Goal: Check status: Check status

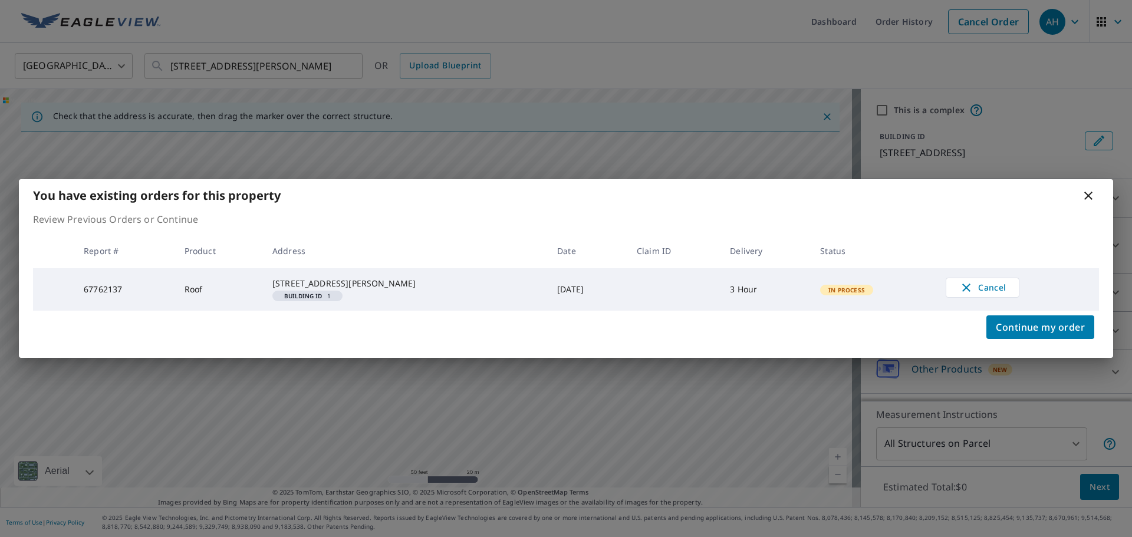
click at [1085, 189] on icon at bounding box center [1088, 196] width 14 height 14
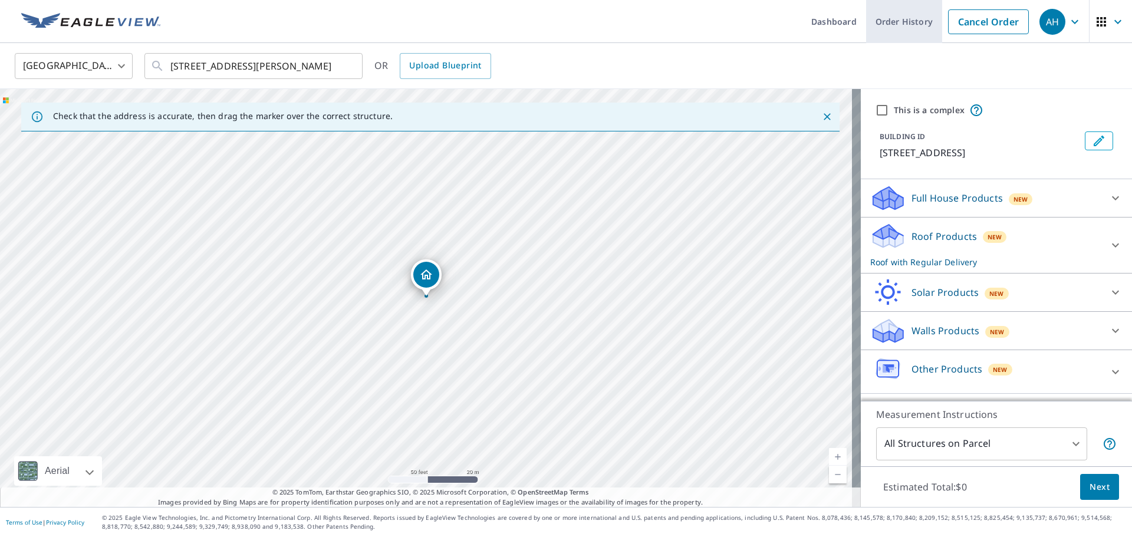
click at [898, 20] on link "Order History" at bounding box center [904, 21] width 76 height 43
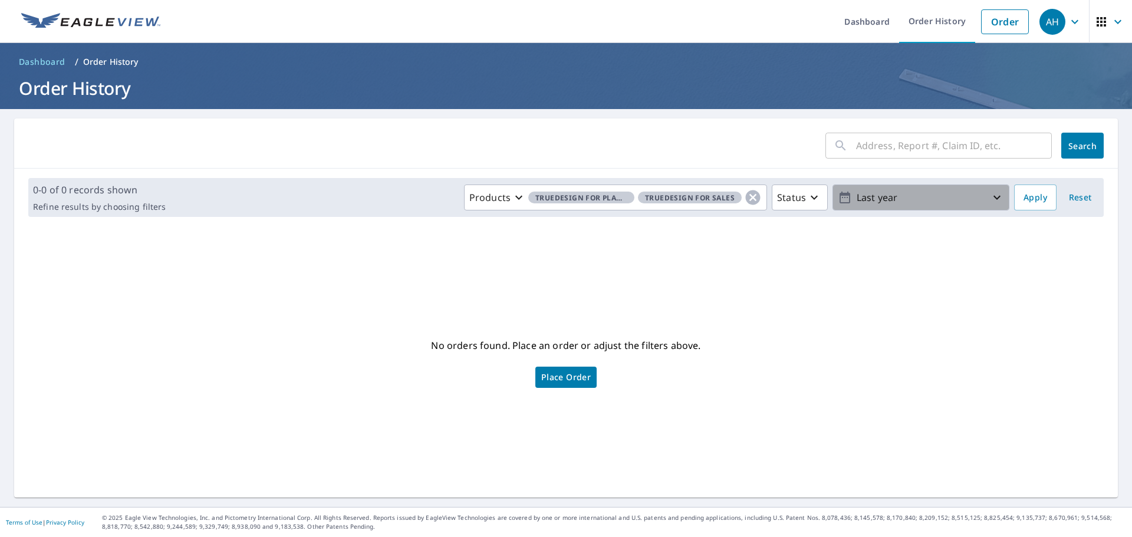
click at [990, 193] on icon "button" at bounding box center [997, 197] width 14 height 14
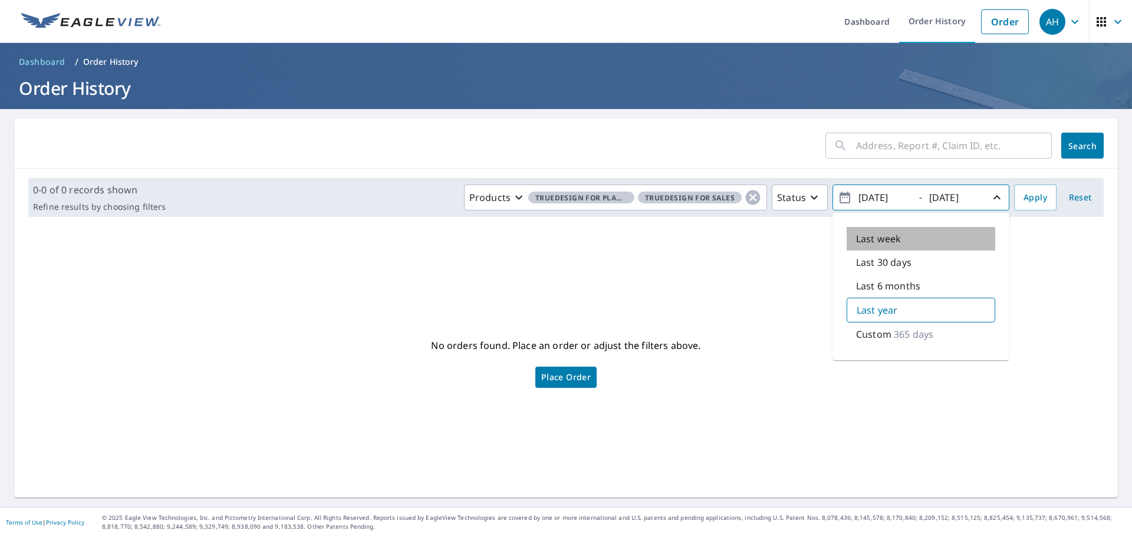
click at [879, 242] on p "Last week" at bounding box center [878, 239] width 45 height 14
type input "2025/09/30"
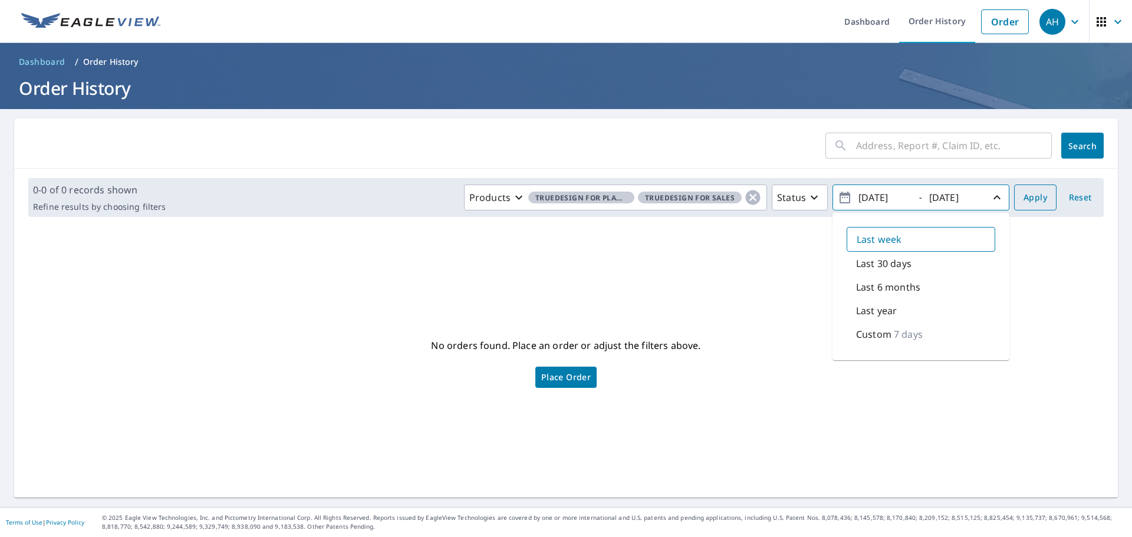
click at [1034, 195] on span "Apply" at bounding box center [1035, 197] width 24 height 15
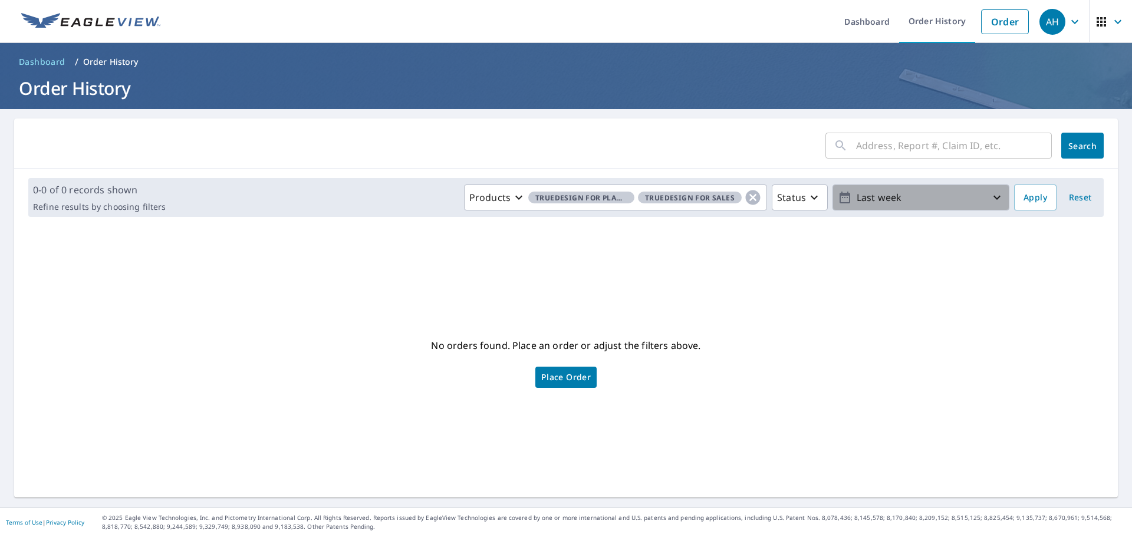
click at [990, 195] on icon "button" at bounding box center [997, 197] width 14 height 14
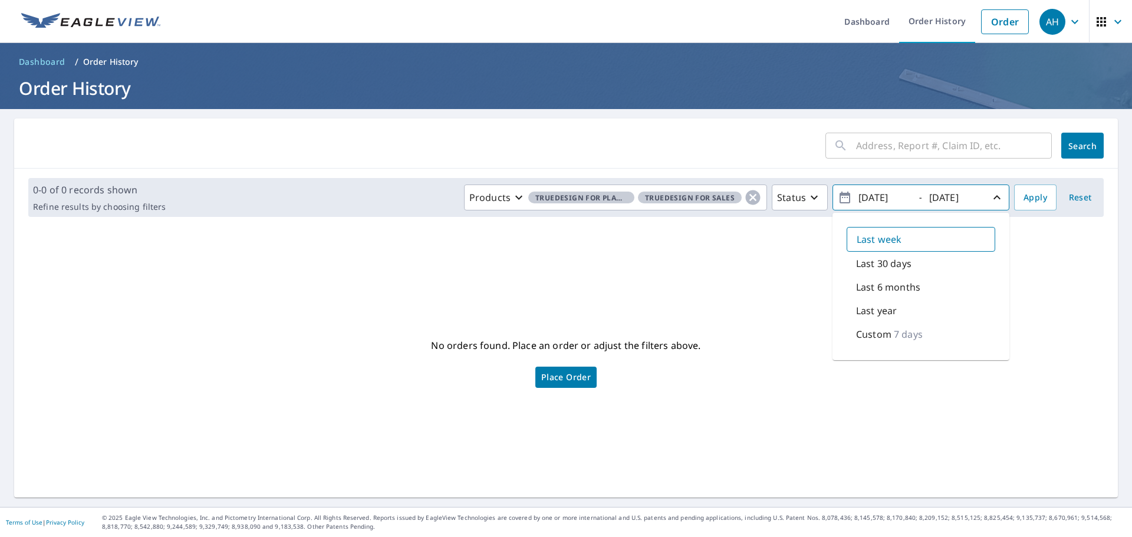
click at [753, 274] on div "No orders found. Place an order or adjust the filters above. Place Order" at bounding box center [566, 362] width 1085 height 252
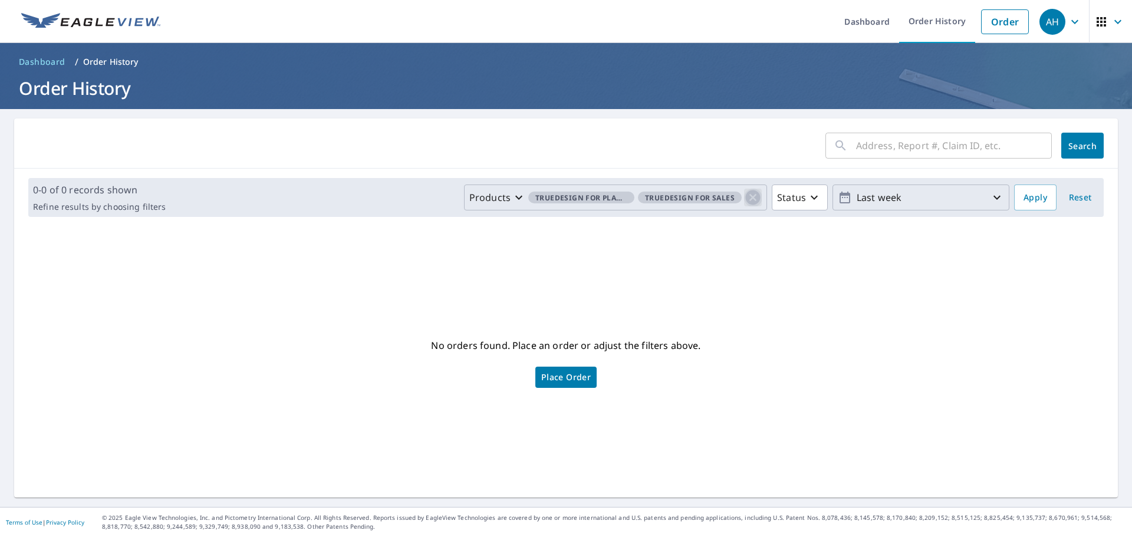
click at [746, 195] on icon "button" at bounding box center [753, 197] width 15 height 15
click at [749, 195] on icon "button" at bounding box center [753, 197] width 14 height 14
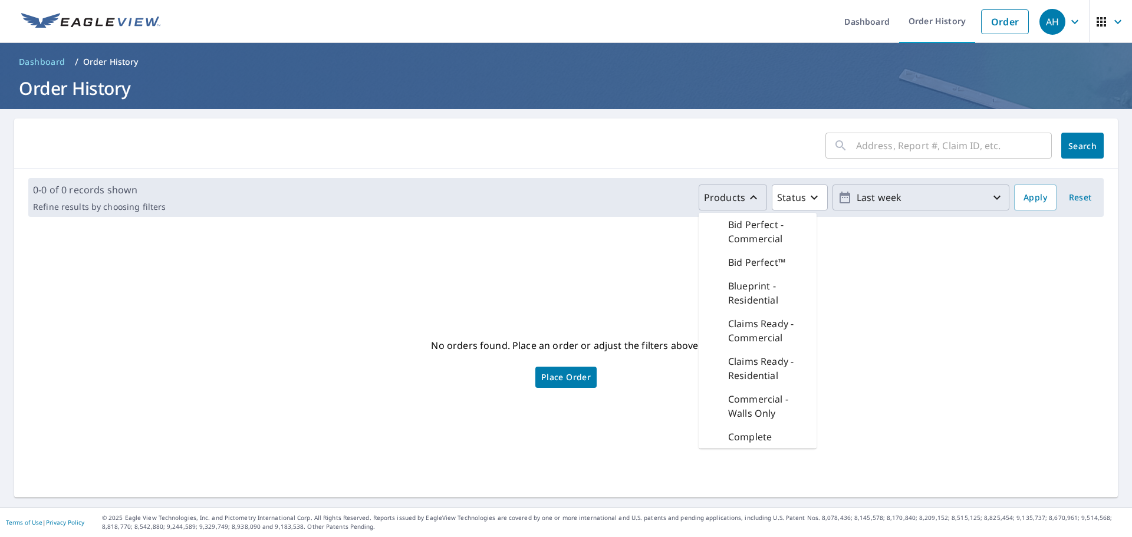
click at [633, 249] on div "No orders found. Place an order or adjust the filters above. Place Order" at bounding box center [566, 362] width 1085 height 252
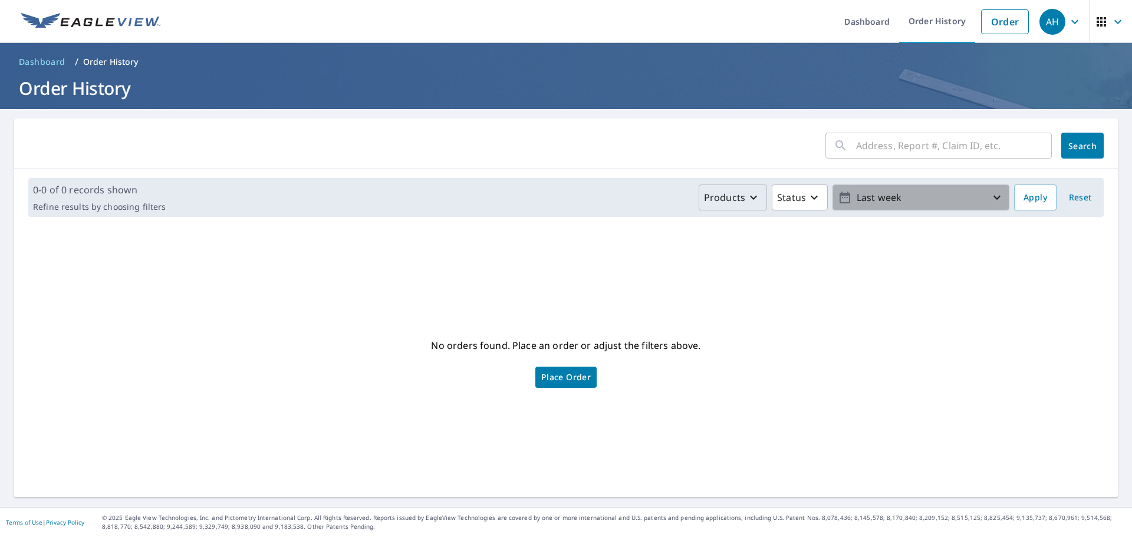
click at [990, 193] on icon "button" at bounding box center [997, 197] width 14 height 14
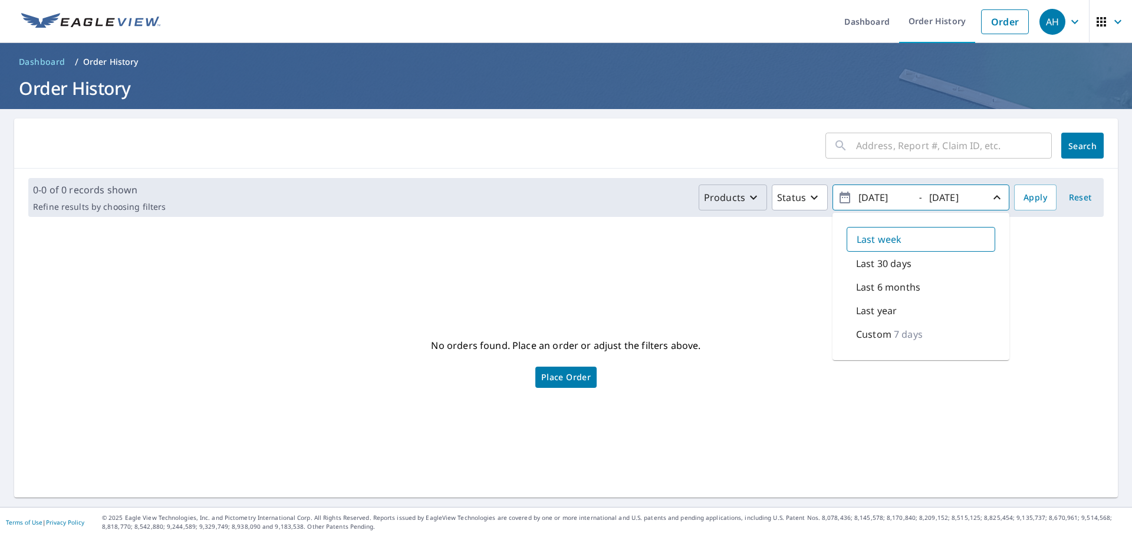
click at [889, 257] on p "Last 30 days" at bounding box center [883, 263] width 55 height 14
type input "2025/09/07"
click at [993, 197] on icon "button" at bounding box center [996, 197] width 7 height 4
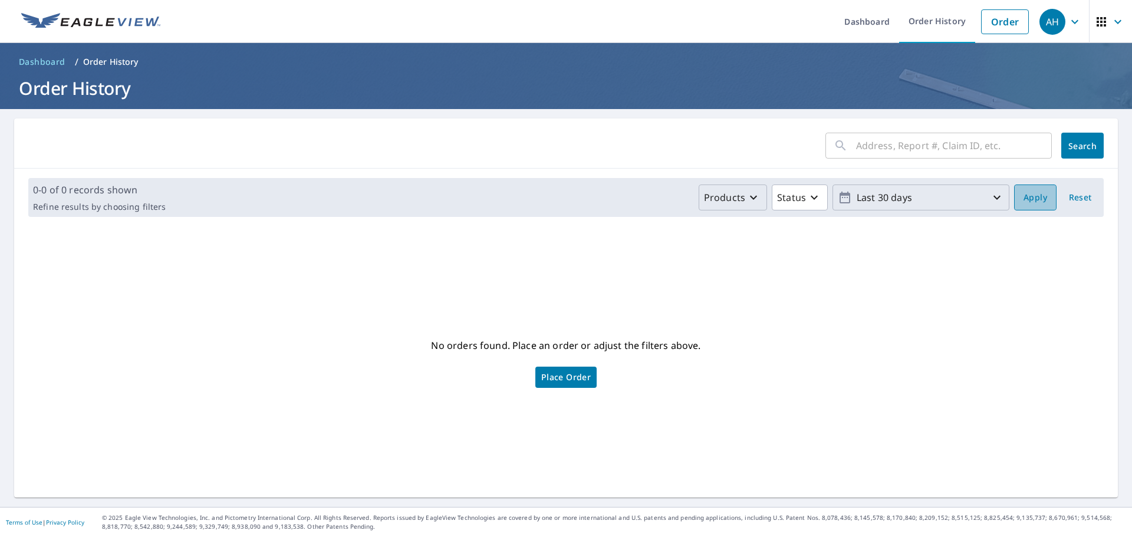
click at [1023, 194] on span "Apply" at bounding box center [1035, 197] width 24 height 15
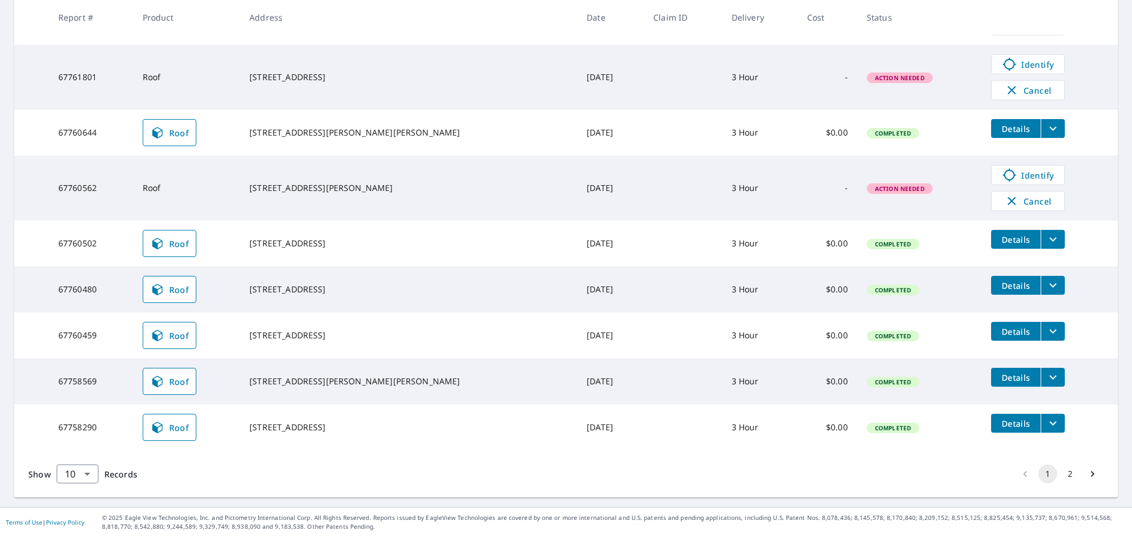
scroll to position [335, 0]
click at [1087, 472] on icon "Go to next page" at bounding box center [1093, 474] width 12 height 12
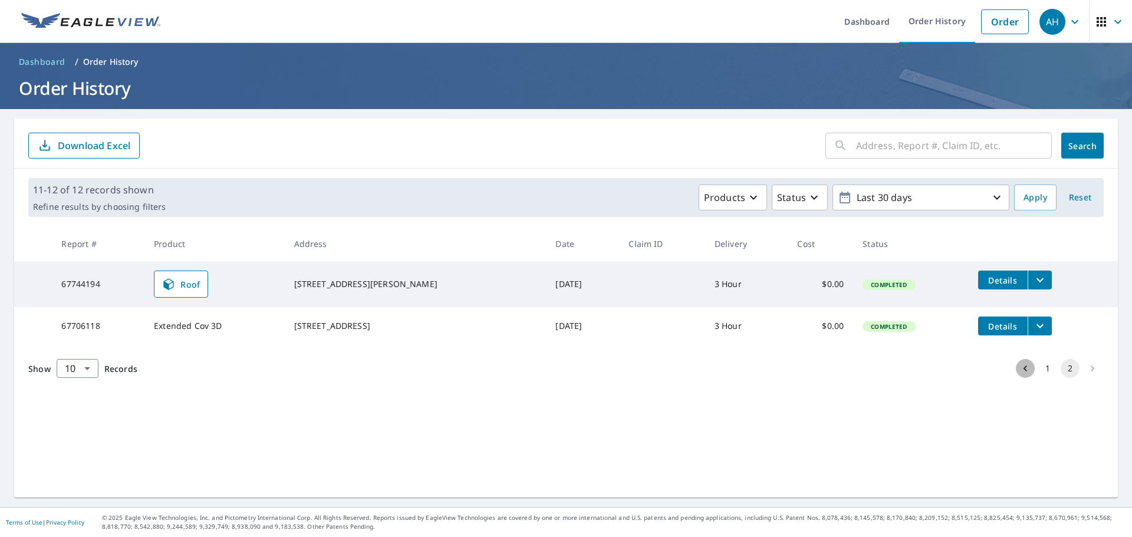
click at [1023, 371] on icon "Go to previous page" at bounding box center [1025, 369] width 4 height 6
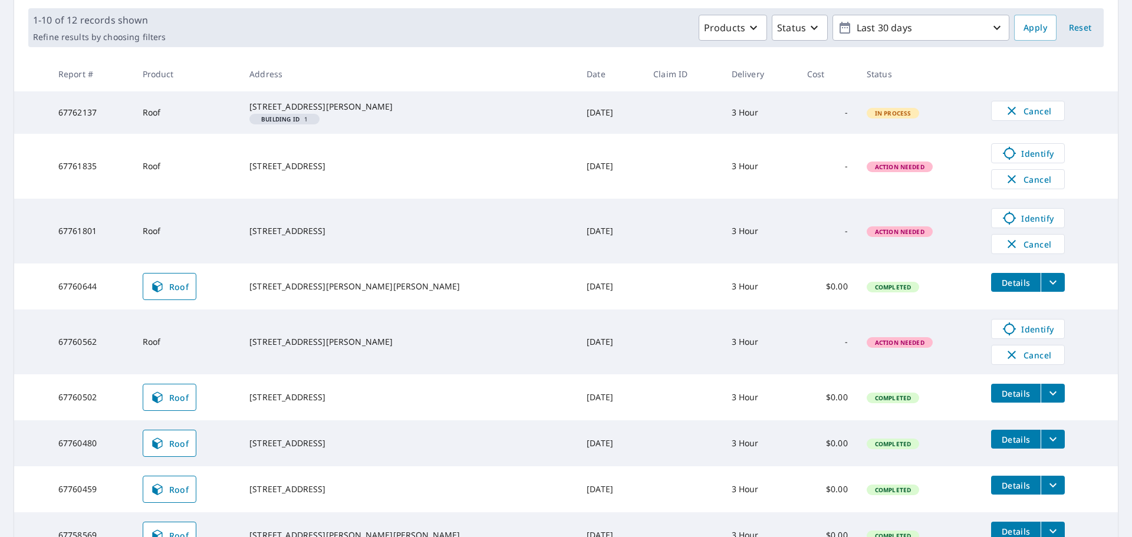
scroll to position [177, 0]
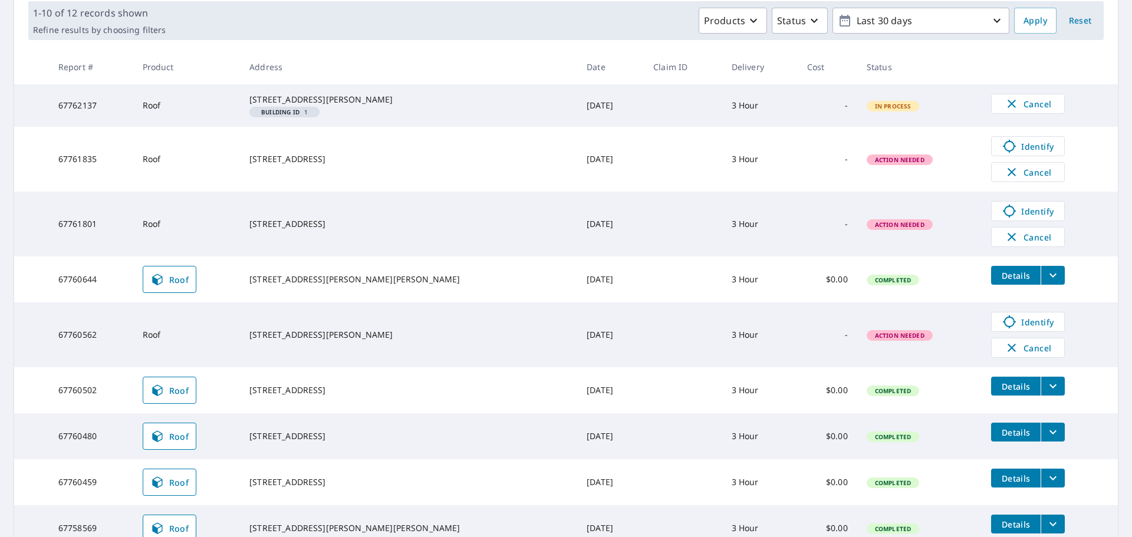
click at [868, 229] on span "Action Needed" at bounding box center [900, 224] width 64 height 8
click at [999, 217] on span "Identify" at bounding box center [1028, 211] width 58 height 14
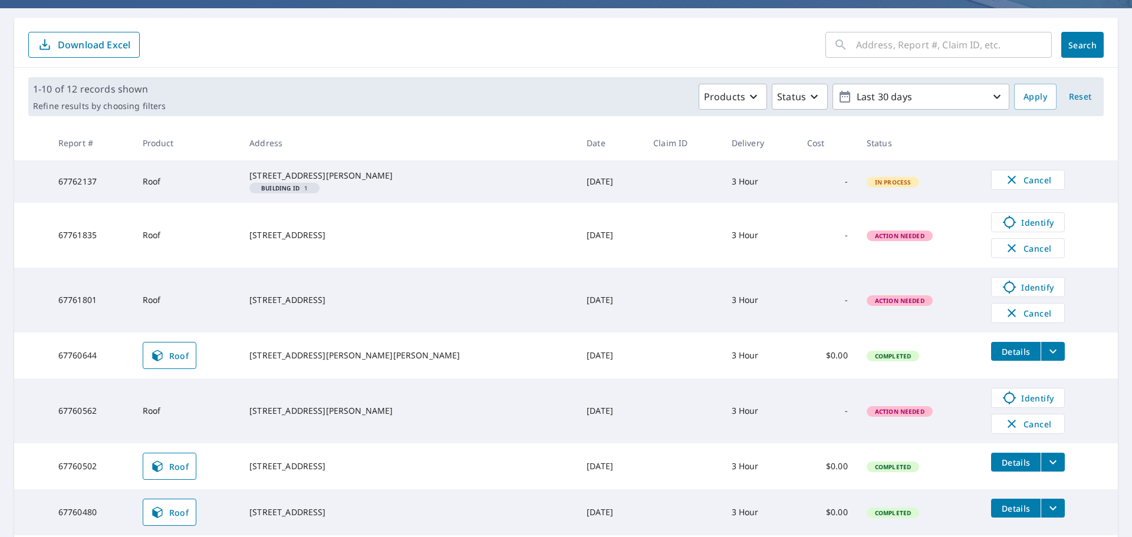
scroll to position [100, 0]
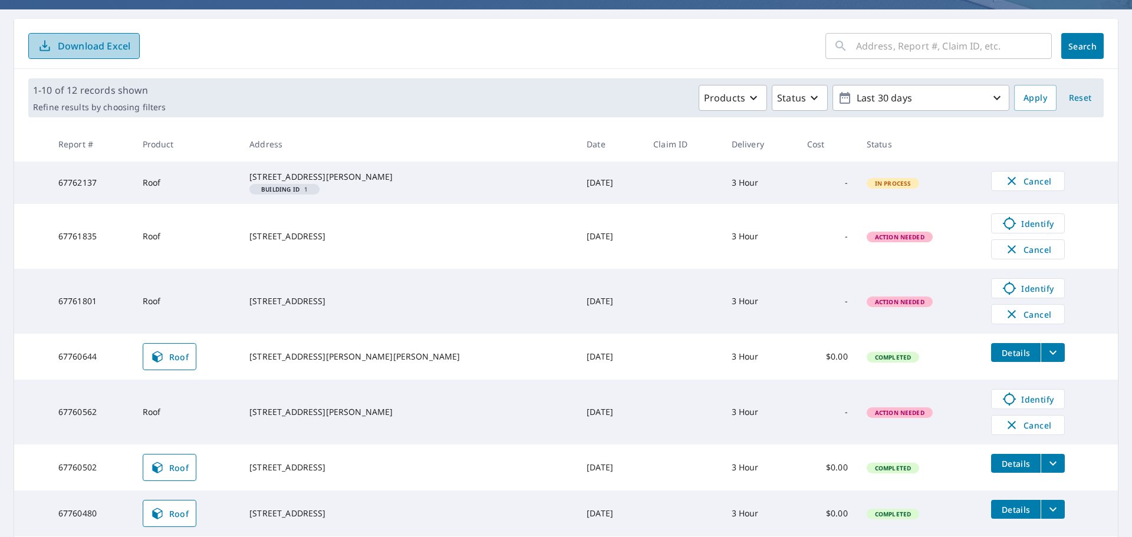
click at [118, 50] on p "Download Excel" at bounding box center [94, 45] width 73 height 13
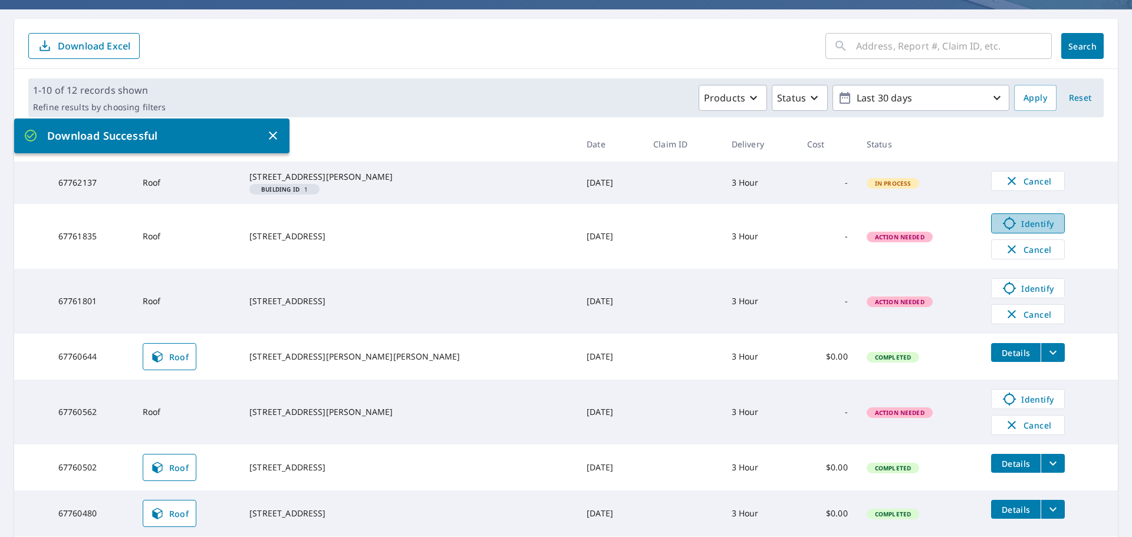
click at [999, 231] on span "Identify" at bounding box center [1028, 223] width 58 height 14
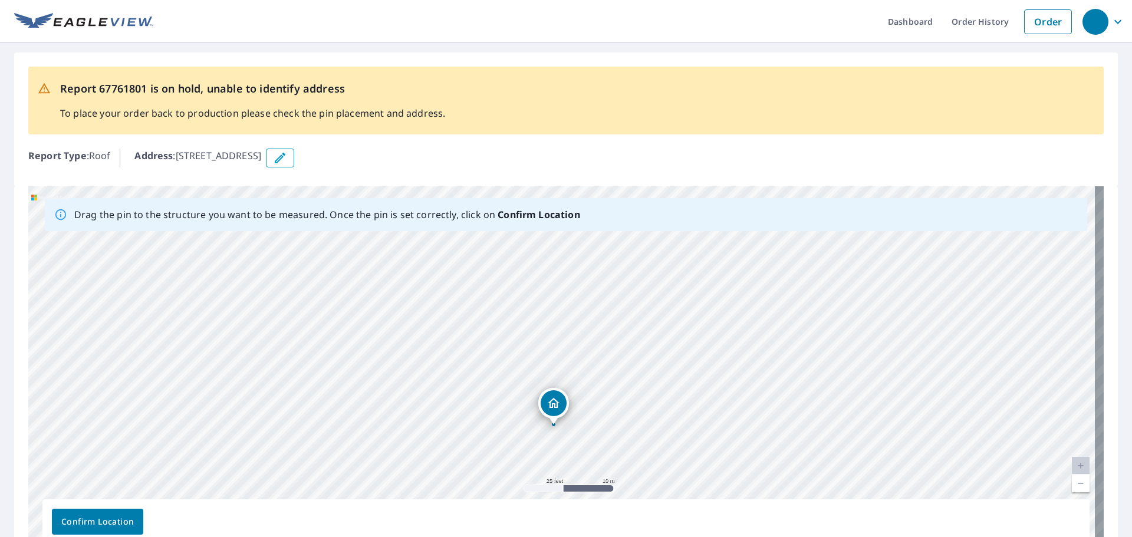
drag, startPoint x: 624, startPoint y: 276, endPoint x: 615, endPoint y: 331, distance: 56.0
click at [615, 331] on div "[STREET_ADDRESS]" at bounding box center [565, 371] width 1075 height 370
drag, startPoint x: 687, startPoint y: 335, endPoint x: 459, endPoint y: 331, distance: 227.6
click at [459, 331] on div "2201 Eagles Lndg Rehoboth Beach, DE 19971" at bounding box center [565, 371] width 1075 height 370
drag, startPoint x: 338, startPoint y: 368, endPoint x: 335, endPoint y: 283, distance: 85.5
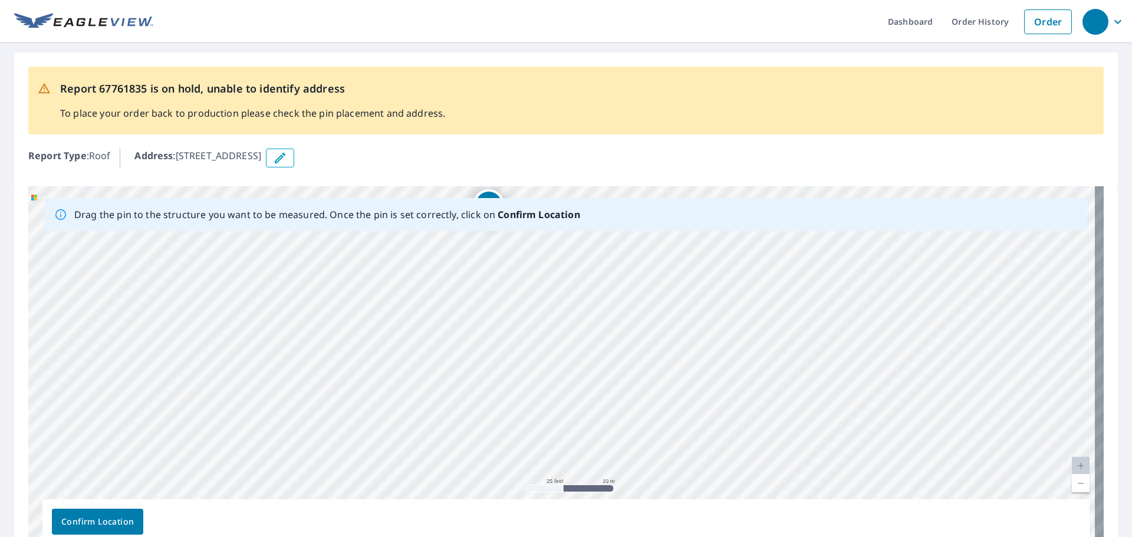
click at [335, 283] on div "2201 Eagles Lndg Rehoboth Beach, DE 19971" at bounding box center [565, 371] width 1075 height 370
drag, startPoint x: 495, startPoint y: 439, endPoint x: 501, endPoint y: 344, distance: 94.5
click at [501, 344] on div "2201 Eagles Lndg Rehoboth Beach, DE 19971" at bounding box center [565, 371] width 1075 height 370
drag, startPoint x: 524, startPoint y: 328, endPoint x: 508, endPoint y: 450, distance: 123.0
click at [508, 450] on div "2201 Eagles Lndg Rehoboth Beach, DE 19971" at bounding box center [565, 371] width 1075 height 370
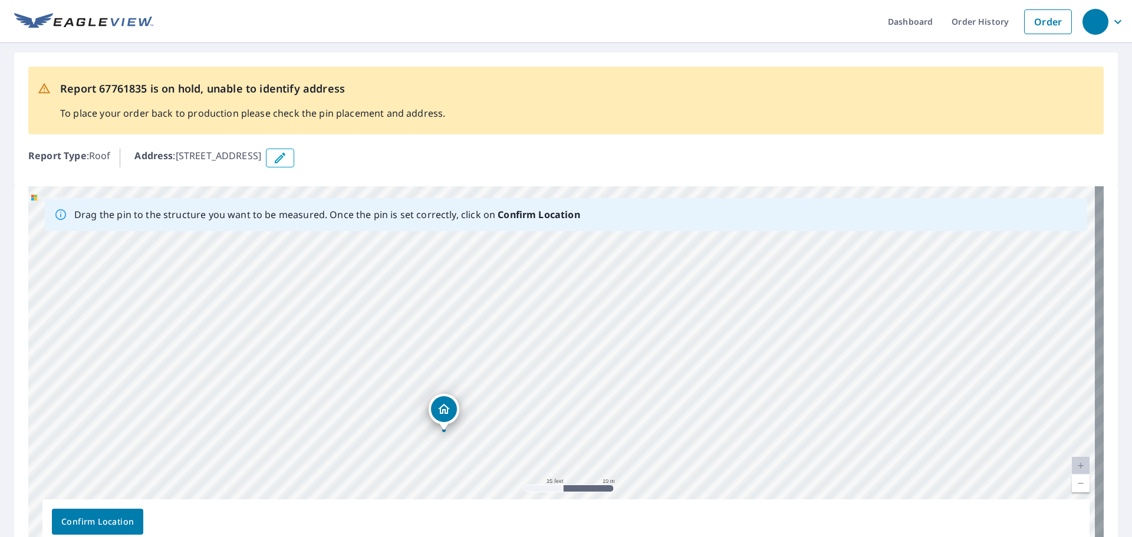
drag, startPoint x: 555, startPoint y: 318, endPoint x: 492, endPoint y: 562, distance: 252.1
click at [492, 536] on html "Dashboard Order History Order Report 67761835 is on hold, unable to identify ad…" at bounding box center [566, 268] width 1132 height 537
drag, startPoint x: 524, startPoint y: 427, endPoint x: 857, endPoint y: 561, distance: 359.0
click at [857, 536] on html "Dashboard Order History Order Report 67761835 is on hold, unable to identify ad…" at bounding box center [566, 268] width 1132 height 537
click at [638, 237] on div "2201 Eagles Lndg Rehoboth Beach, DE 19971" at bounding box center [565, 371] width 1075 height 370
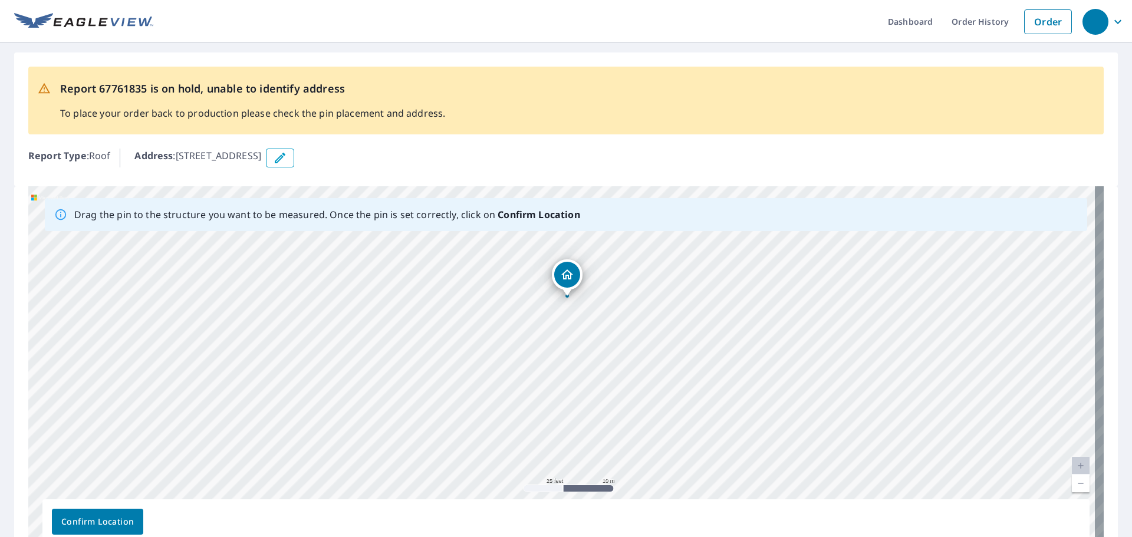
drag, startPoint x: 603, startPoint y: 318, endPoint x: 608, endPoint y: 407, distance: 89.2
click at [608, 407] on div "2201 Eagles Lndg Rehoboth Beach, DE 19971" at bounding box center [565, 371] width 1075 height 370
click at [560, 279] on icon "Dropped pin, building 1, Residential property, 2201 Eagles Lndg Rehoboth Beach,…" at bounding box center [567, 283] width 14 height 14
click at [473, 389] on div "2201 Eagles Lndg Rehoboth Beach, DE 19971" at bounding box center [565, 371] width 1075 height 370
drag, startPoint x: 624, startPoint y: 406, endPoint x: 613, endPoint y: 289, distance: 116.7
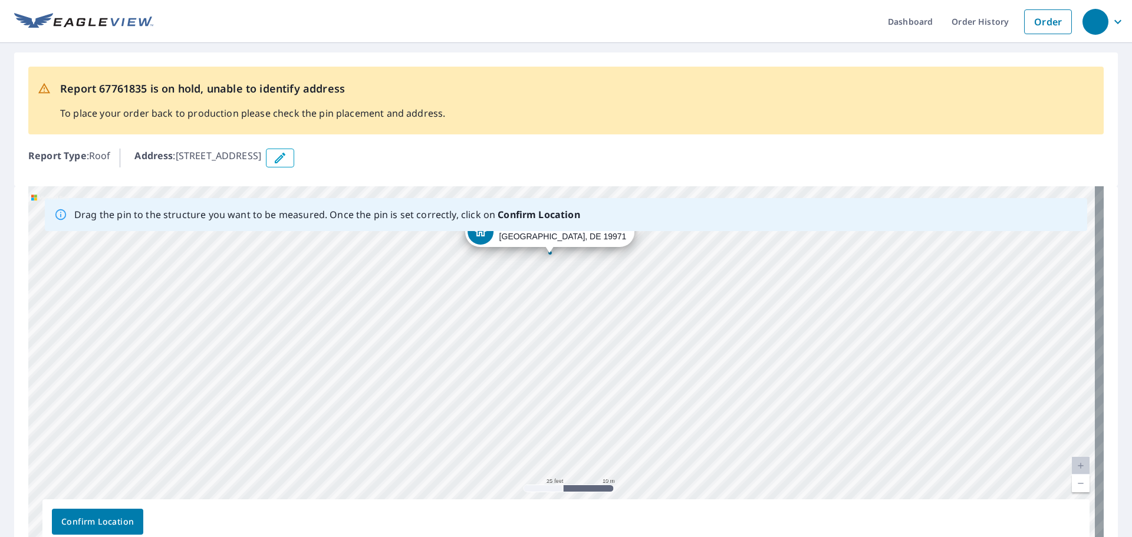
click at [613, 289] on div "2201 Eagles Lndg Rehoboth Beach, DE 19971" at bounding box center [565, 371] width 1075 height 370
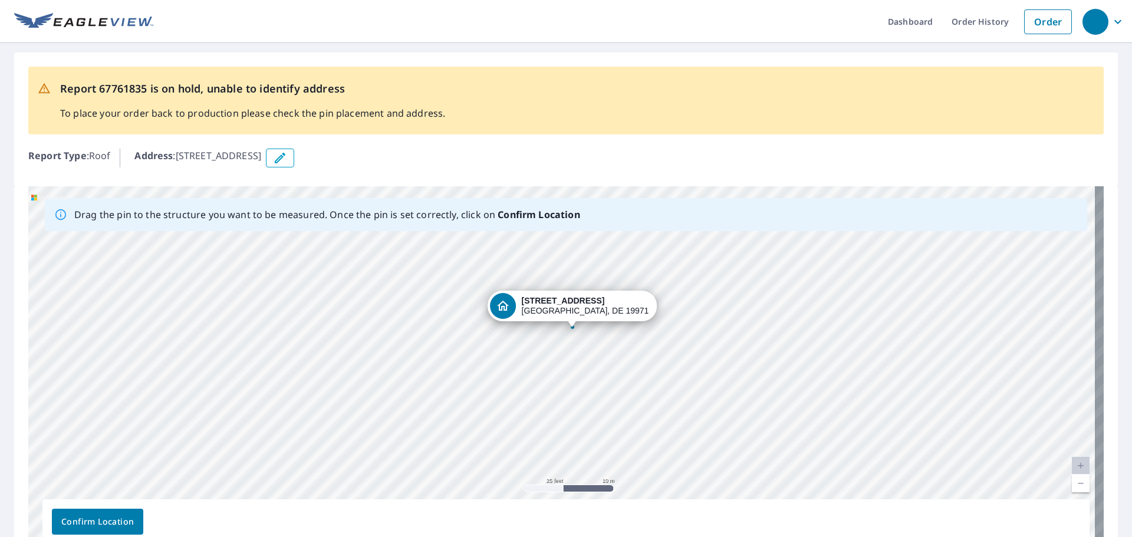
drag, startPoint x: 501, startPoint y: 423, endPoint x: 525, endPoint y: 508, distance: 87.5
click at [525, 508] on div "Drag the pin to the structure you want to be measured. Once the pin is set corr…" at bounding box center [565, 371] width 1075 height 370
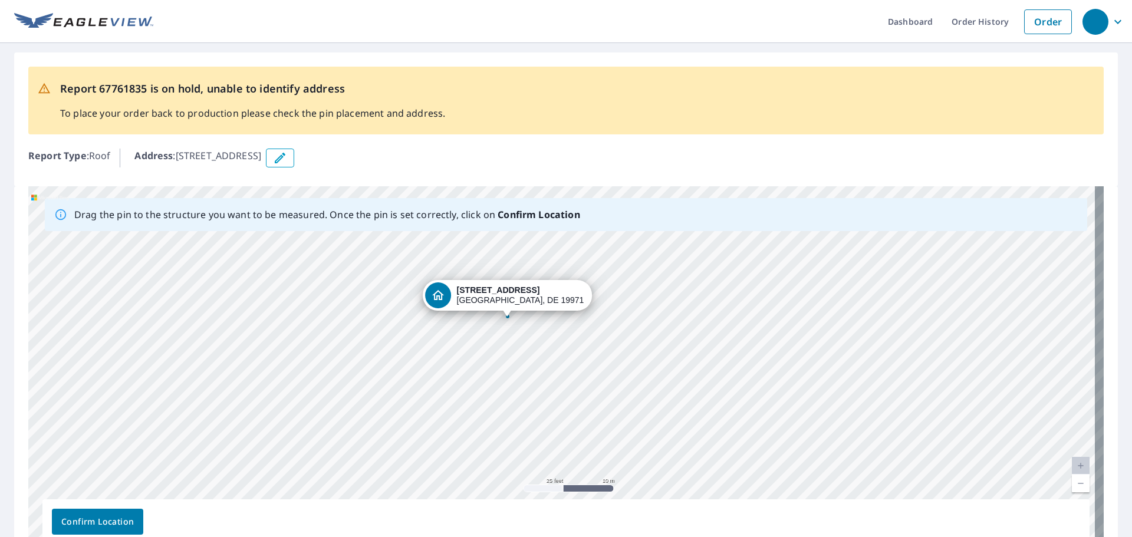
drag, startPoint x: 416, startPoint y: 404, endPoint x: 466, endPoint y: 488, distance: 97.1
click at [464, 490] on div "2201 Eagles Lndg Rehoboth Beach, DE 19971" at bounding box center [565, 371] width 1075 height 370
click at [292, 348] on div "2201 Eagles Lndg Rehoboth Beach, DE 19971" at bounding box center [565, 371] width 1075 height 370
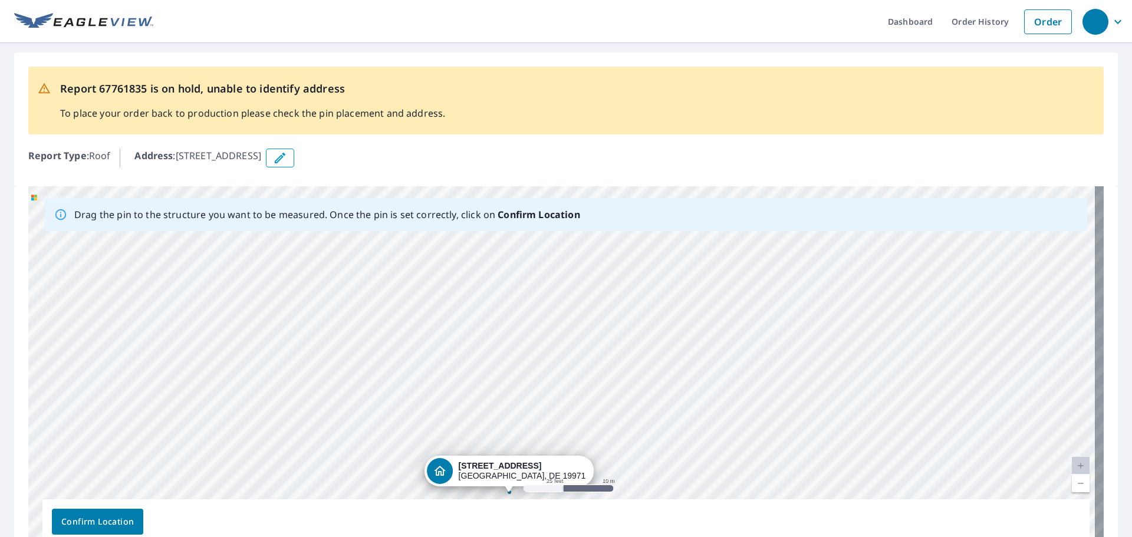
drag, startPoint x: 337, startPoint y: 326, endPoint x: 333, endPoint y: 506, distance: 179.8
click at [333, 506] on div "Drag the pin to the structure you want to be measured. Once the pin is set corr…" at bounding box center [565, 371] width 1075 height 370
drag, startPoint x: 351, startPoint y: 443, endPoint x: 351, endPoint y: 503, distance: 60.7
click at [351, 503] on div "Drag the pin to the structure you want to be measured. Once the pin is set corr…" at bounding box center [565, 371] width 1075 height 370
drag, startPoint x: 370, startPoint y: 414, endPoint x: 363, endPoint y: 492, distance: 78.7
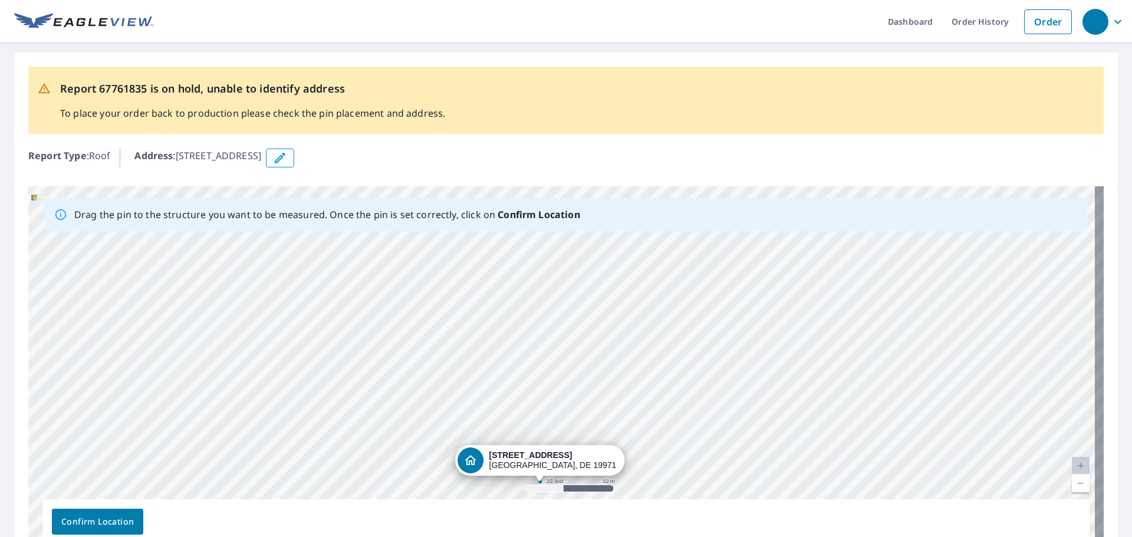
click at [363, 492] on div "2201 Eagles Lndg Rehoboth Beach, DE 19971" at bounding box center [565, 371] width 1075 height 370
drag, startPoint x: 443, startPoint y: 293, endPoint x: 348, endPoint y: 562, distance: 285.1
click at [348, 536] on html "Dashboard Order History Order Report 67761835 is on hold, unable to identify ad…" at bounding box center [566, 268] width 1132 height 537
drag, startPoint x: 575, startPoint y: 258, endPoint x: 555, endPoint y: 459, distance: 202.1
click at [555, 459] on div "2201 Eagles Lndg Rehoboth Beach, DE 19971" at bounding box center [565, 371] width 1075 height 370
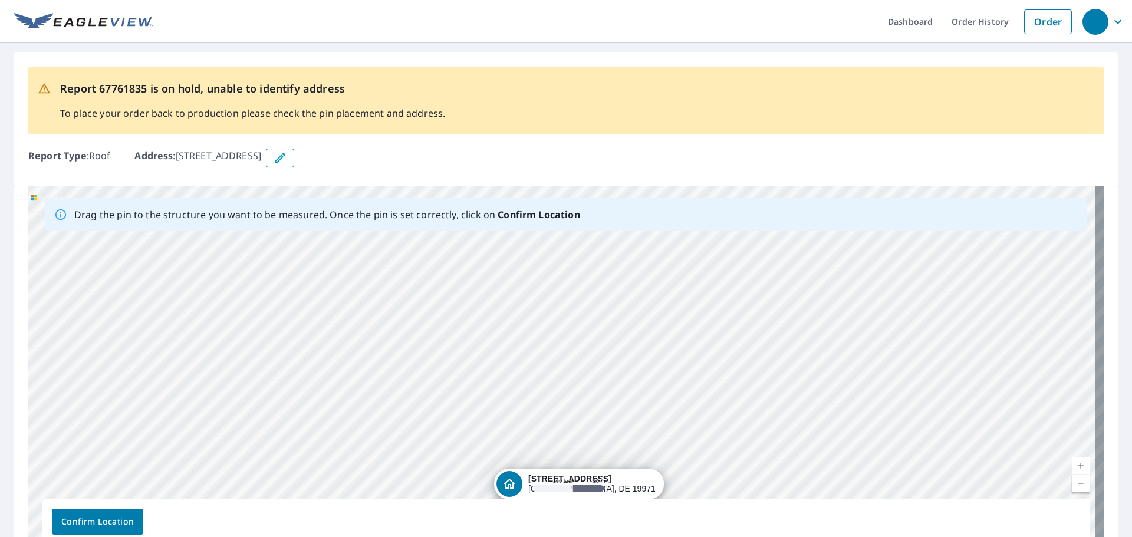
click at [610, 325] on div "2201 Eagles Lndg Rehoboth Beach, DE 19971" at bounding box center [565, 371] width 1075 height 370
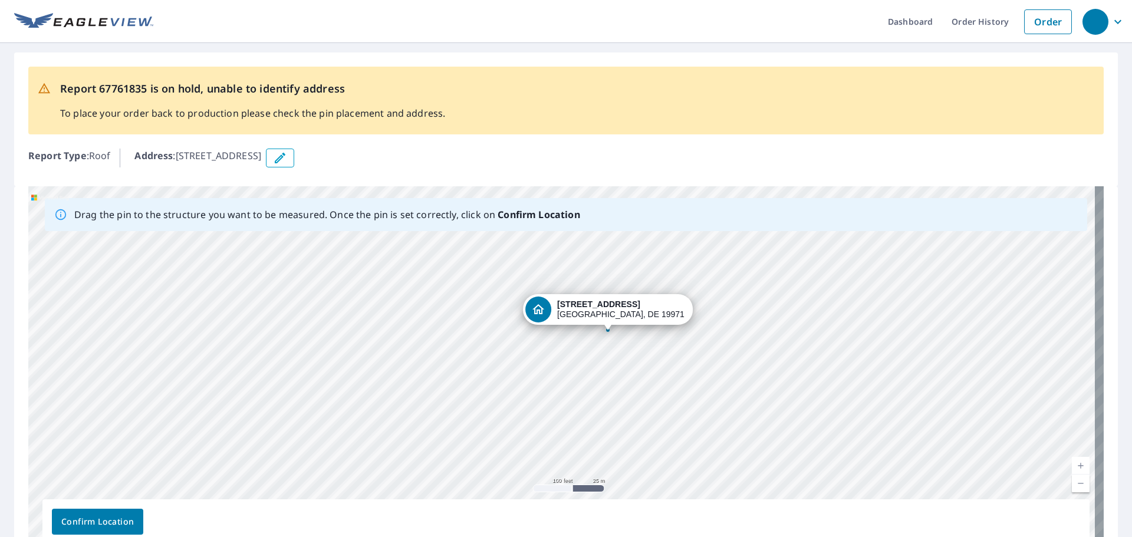
drag, startPoint x: 515, startPoint y: 480, endPoint x: 544, endPoint y: 305, distance: 177.5
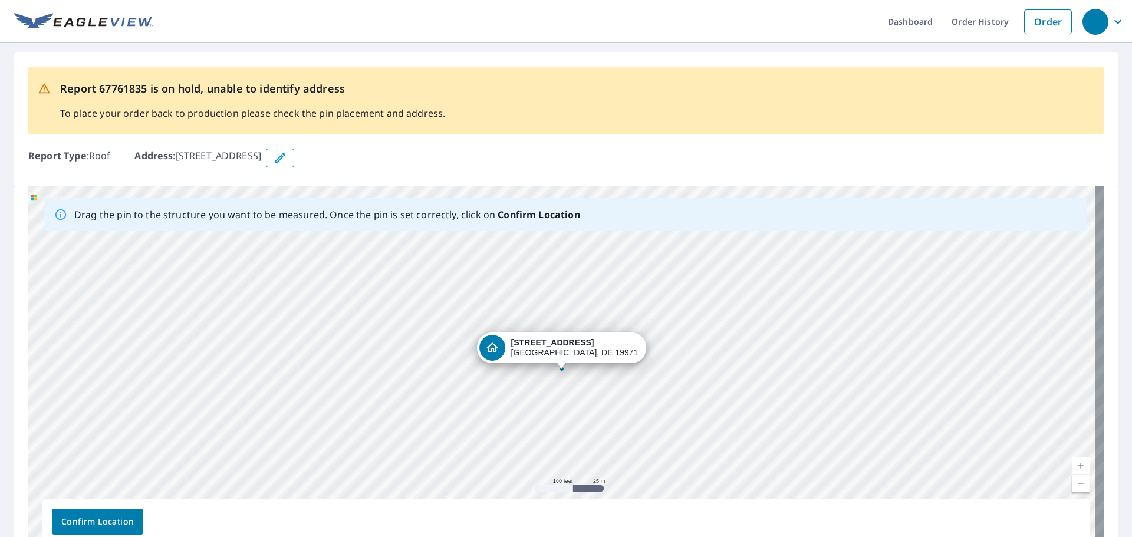
click at [618, 366] on div "2201 Eagles Lndg Rehoboth Beach, DE 19971" at bounding box center [562, 350] width 170 height 37
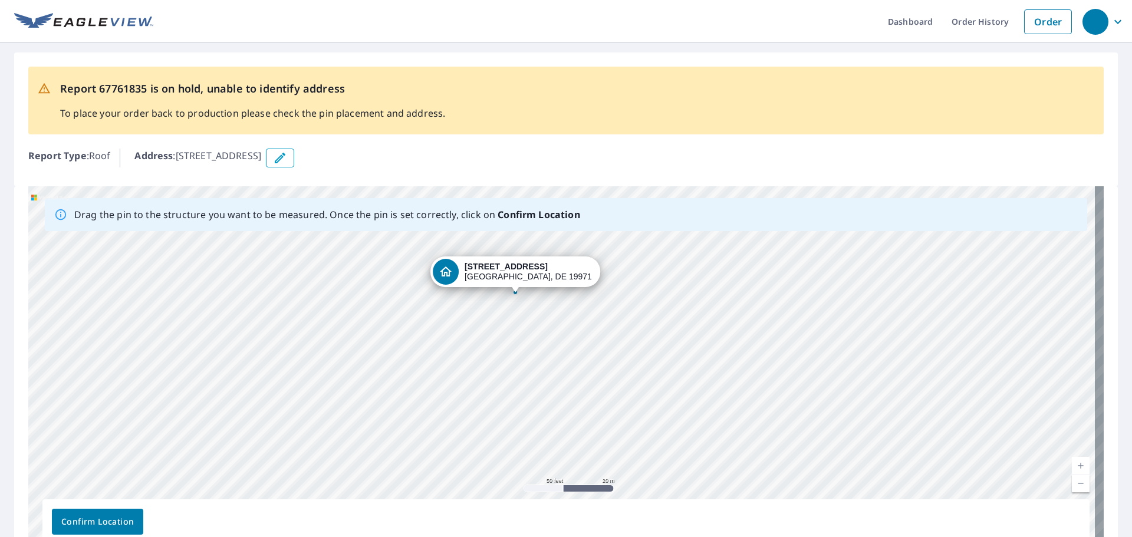
click at [627, 301] on div "2201 Eagles Lndg Rehoboth Beach, DE 19971" at bounding box center [565, 371] width 1075 height 370
click at [85, 517] on span "Confirm Location" at bounding box center [97, 522] width 73 height 15
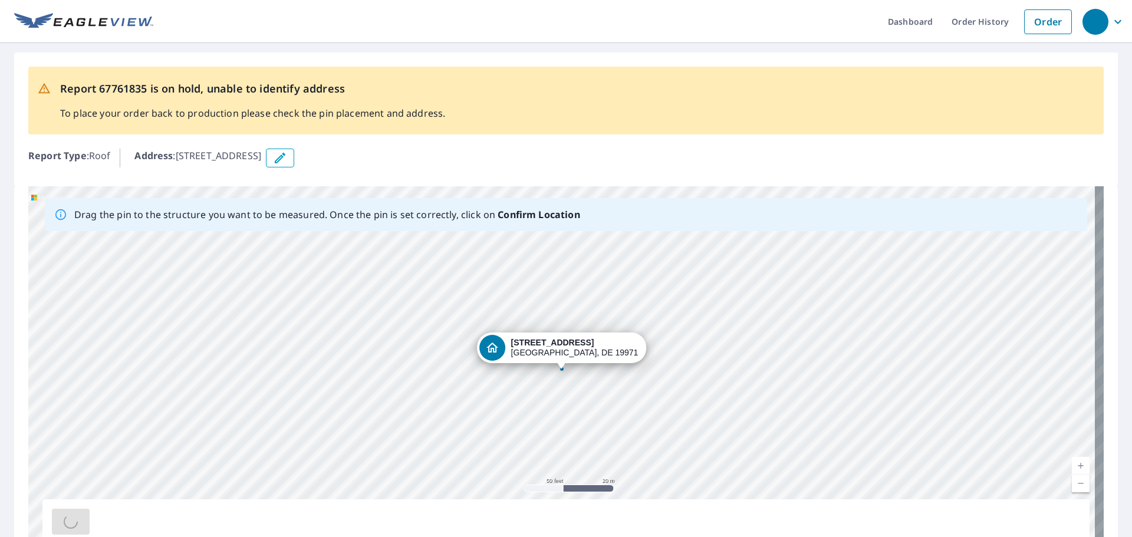
click at [682, 367] on div "2201 Eagles Lndg Rehoboth Beach, DE 19971" at bounding box center [565, 371] width 1075 height 370
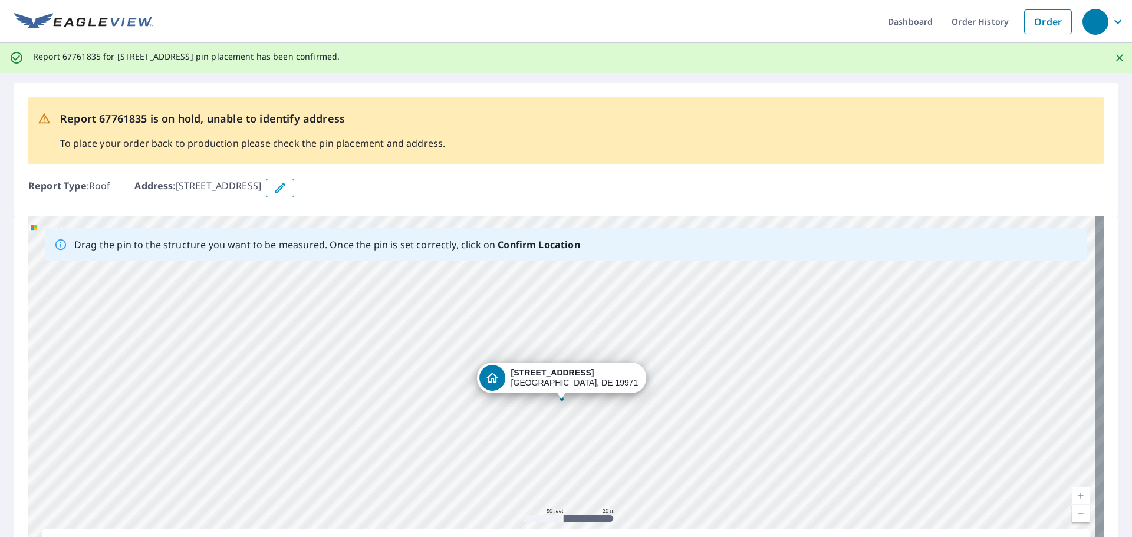
drag, startPoint x: 598, startPoint y: 351, endPoint x: 732, endPoint y: 345, distance: 133.4
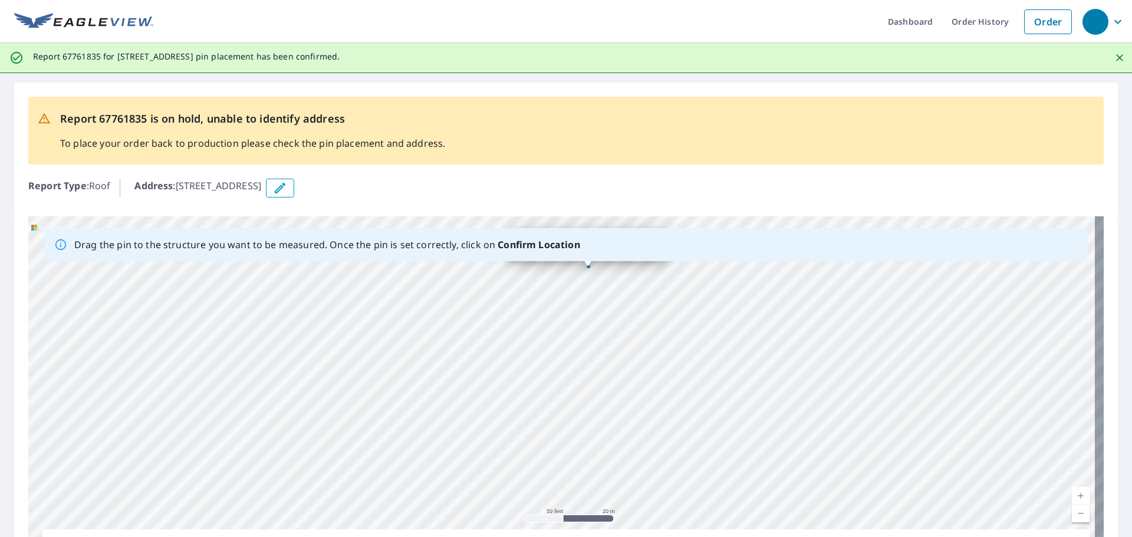
drag, startPoint x: 617, startPoint y: 393, endPoint x: 646, endPoint y: 184, distance: 211.4
click at [646, 182] on div "Report 67761835 is on hold, unable to identify address To place your order back…" at bounding box center [566, 341] width 1132 height 536
drag, startPoint x: 598, startPoint y: 476, endPoint x: 605, endPoint y: 280, distance: 196.4
click at [605, 280] on div "2201 Eagles Lndg Rehoboth Beach, DE 19971" at bounding box center [565, 401] width 1075 height 370
drag, startPoint x: 572, startPoint y: 445, endPoint x: 581, endPoint y: 241, distance: 203.6
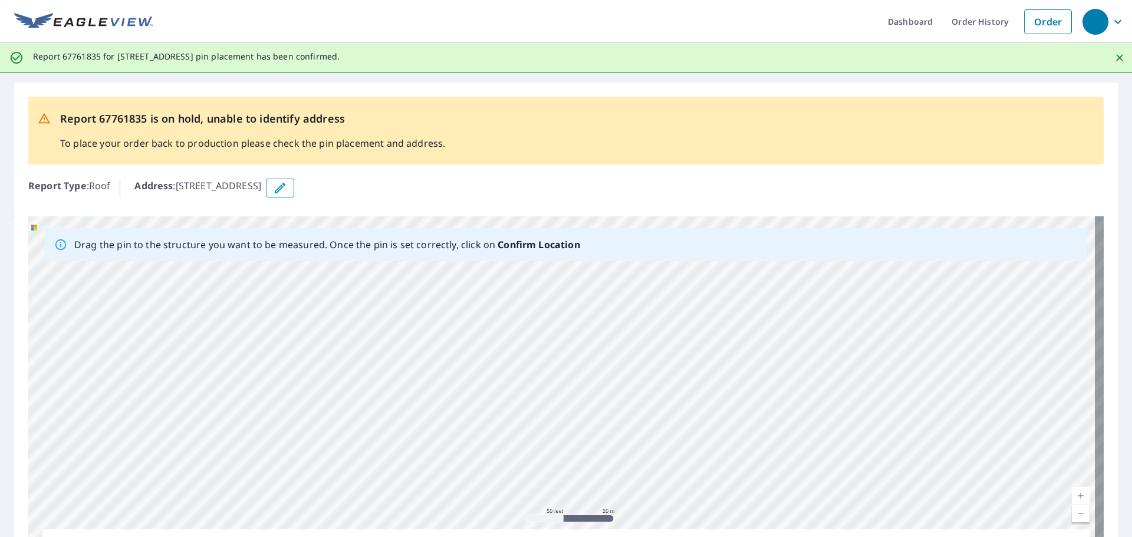
click at [581, 241] on div "Drag the pin to the structure you want to be measured. Once the pin is set corr…" at bounding box center [565, 401] width 1075 height 370
drag, startPoint x: 607, startPoint y: 378, endPoint x: 598, endPoint y: 248, distance: 130.6
click at [598, 248] on div "Drag the pin to the structure you want to be measured. Once the pin is set corr…" at bounding box center [565, 401] width 1075 height 370
drag, startPoint x: 663, startPoint y: 301, endPoint x: 633, endPoint y: 150, distance: 153.2
click at [633, 150] on div "Report 67761835 is on hold, unable to identify address To place your order back…" at bounding box center [566, 341] width 1132 height 536
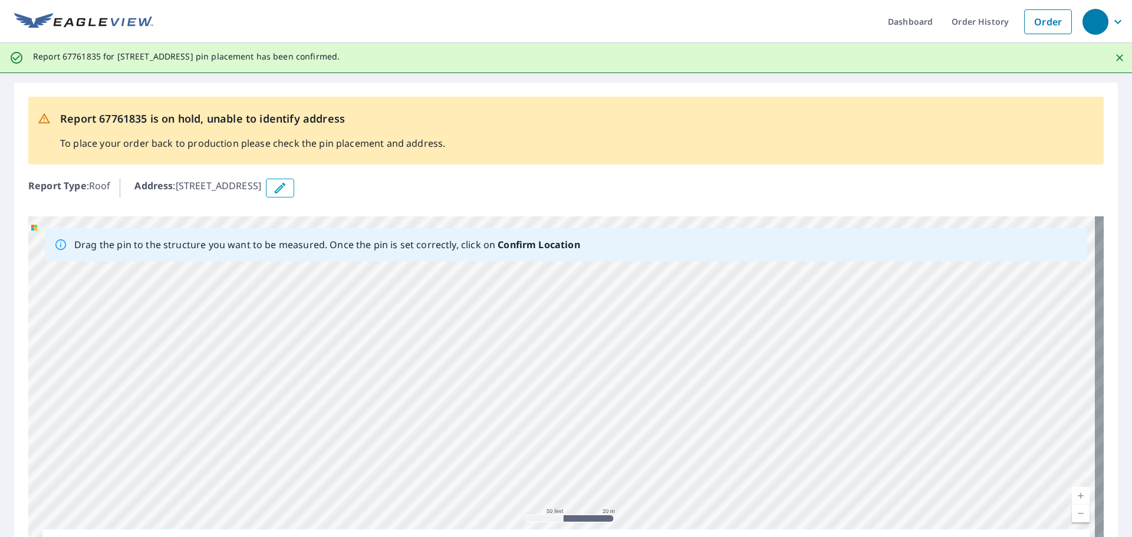
drag, startPoint x: 732, startPoint y: 294, endPoint x: 687, endPoint y: 242, distance: 68.6
click at [687, 242] on div "Drag the pin to the structure you want to be measured. Once the pin is set corr…" at bounding box center [565, 401] width 1075 height 370
drag, startPoint x: 663, startPoint y: 339, endPoint x: 506, endPoint y: 241, distance: 184.8
click at [506, 241] on div "Drag the pin to the structure you want to be measured. Once the pin is set corr…" at bounding box center [565, 401] width 1075 height 370
drag, startPoint x: 792, startPoint y: 508, endPoint x: 644, endPoint y: 560, distance: 156.4
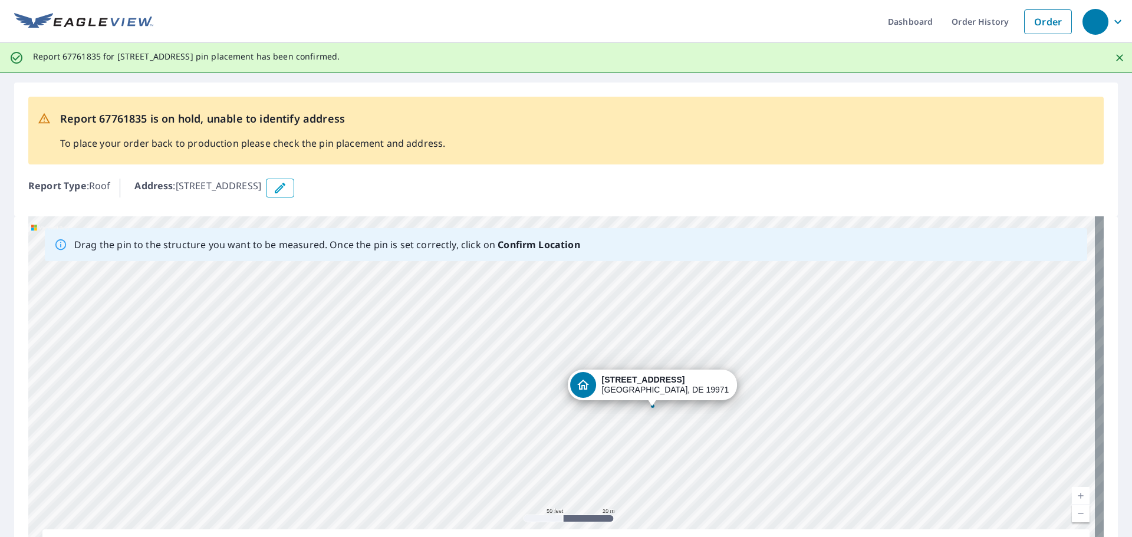
click at [644, 536] on html "Dashboard Order History Order Report 67761835 for 2201 Eagles Lndg, Rehoboth Be…" at bounding box center [566, 268] width 1132 height 537
drag, startPoint x: 575, startPoint y: 414, endPoint x: 597, endPoint y: 338, distance: 79.7
click at [597, 338] on div "2201 Eagles Lndg Rehoboth Beach, DE 19971" at bounding box center [565, 401] width 1075 height 370
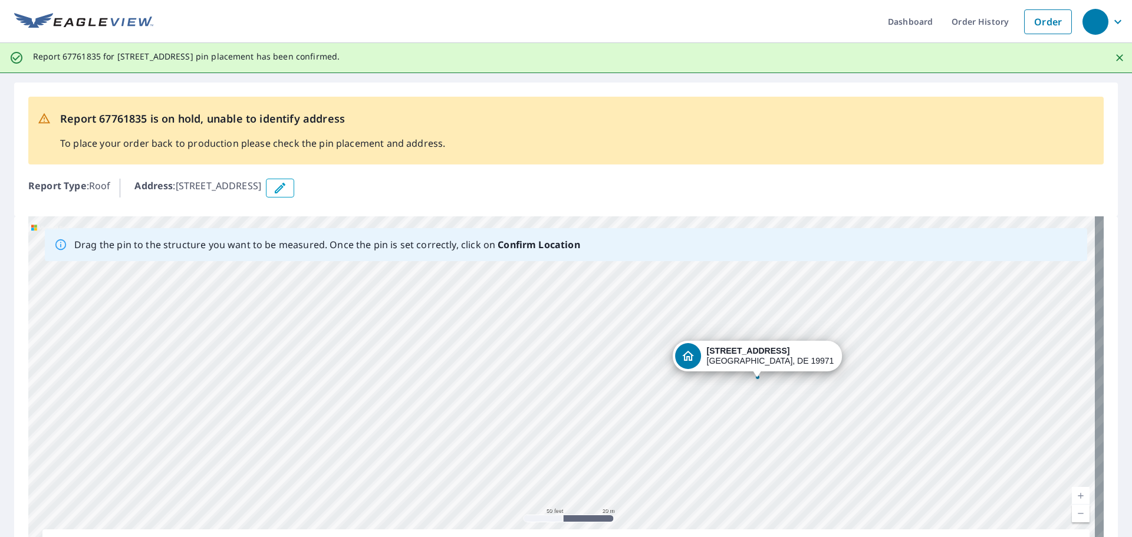
drag, startPoint x: 583, startPoint y: 366, endPoint x: 751, endPoint y: 560, distance: 257.1
click at [751, 536] on html "Dashboard Order History Order Report 67761835 for 2201 Eagles Lndg, Rehoboth Be…" at bounding box center [566, 268] width 1132 height 537
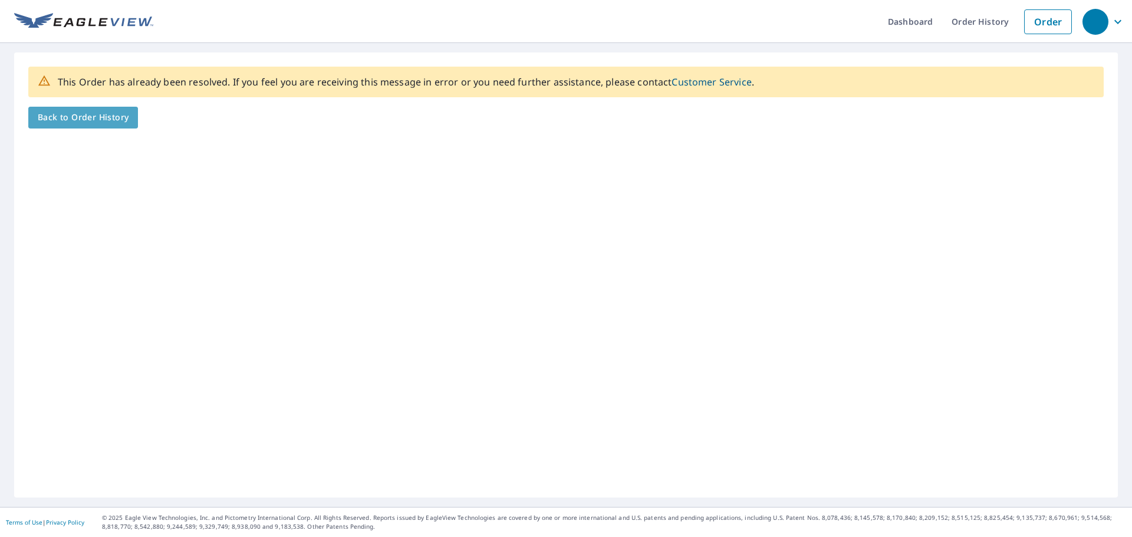
click at [86, 114] on span "Back to Order History" at bounding box center [83, 117] width 91 height 15
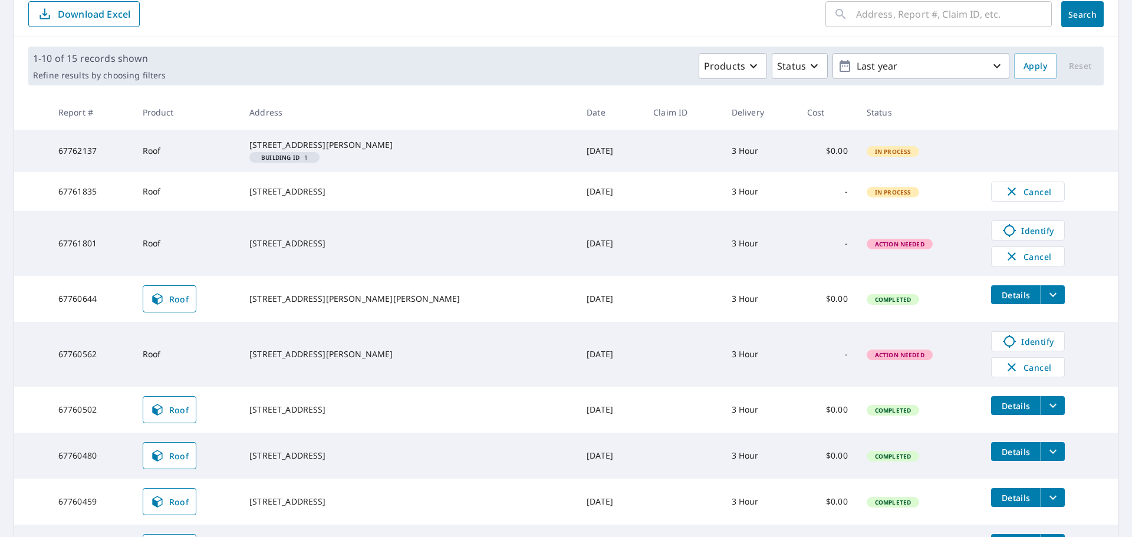
scroll to position [136, 0]
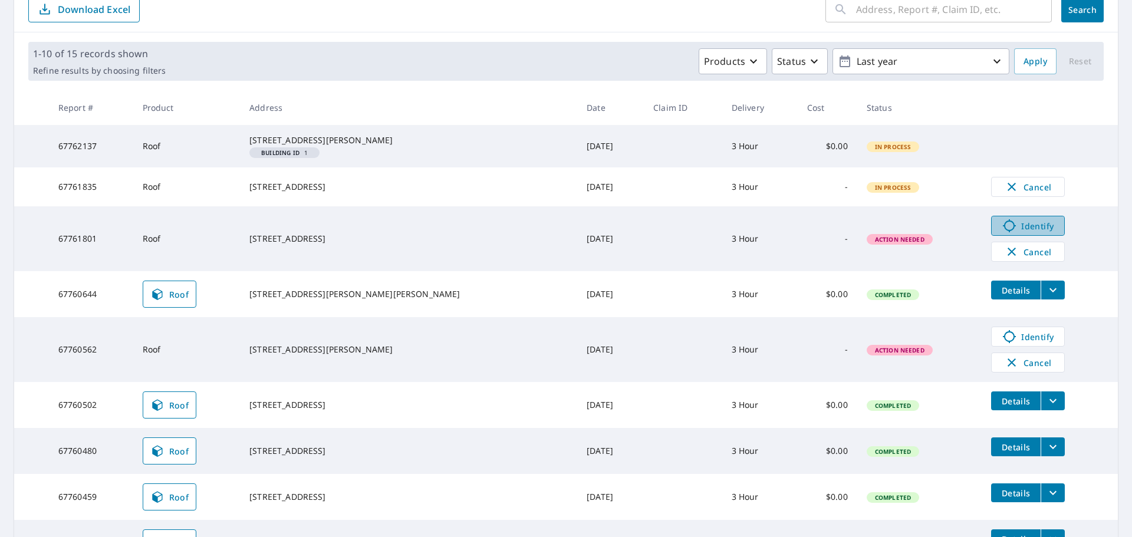
click at [1013, 233] on span "Identify" at bounding box center [1028, 226] width 58 height 14
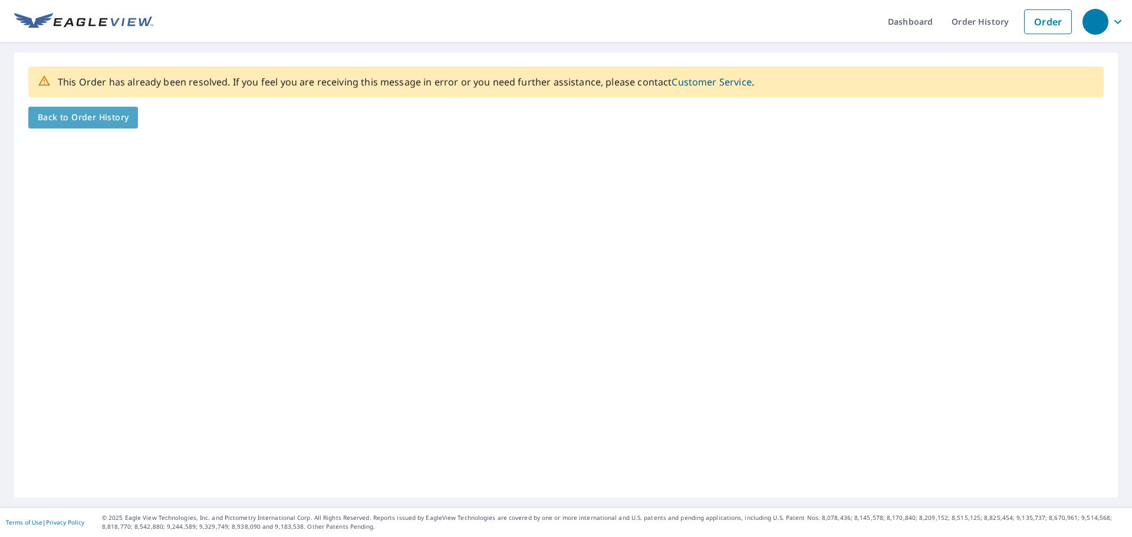
click at [37, 115] on link "Back to Order History" at bounding box center [83, 118] width 110 height 22
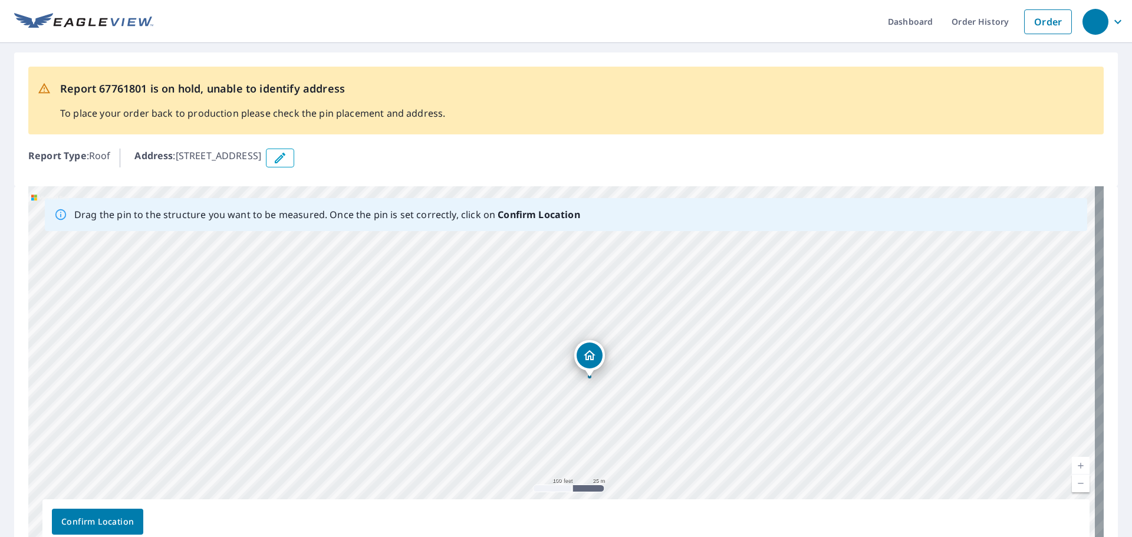
drag, startPoint x: 627, startPoint y: 274, endPoint x: 628, endPoint y: 329, distance: 55.4
click at [628, 329] on div "[STREET_ADDRESS]" at bounding box center [565, 371] width 1075 height 370
drag, startPoint x: 618, startPoint y: 286, endPoint x: 618, endPoint y: 327, distance: 41.3
click at [618, 327] on div "[STREET_ADDRESS]" at bounding box center [565, 371] width 1075 height 370
drag, startPoint x: 614, startPoint y: 286, endPoint x: 613, endPoint y: 345, distance: 59.0
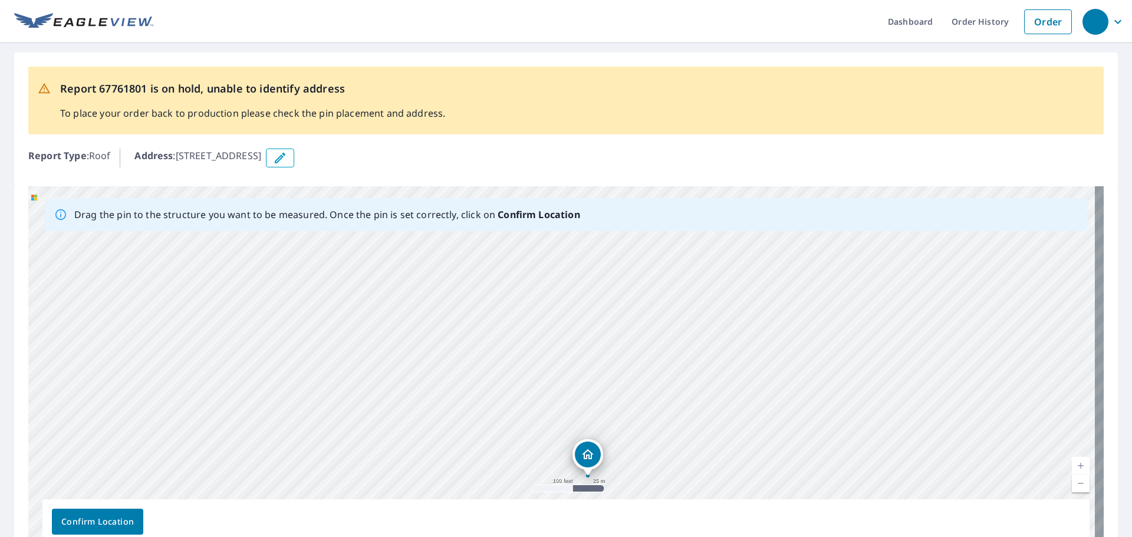
click at [613, 345] on div "[STREET_ADDRESS]" at bounding box center [565, 371] width 1075 height 370
click at [675, 299] on div "[STREET_ADDRESS]" at bounding box center [565, 371] width 1075 height 370
drag, startPoint x: 643, startPoint y: 275, endPoint x: 634, endPoint y: 407, distance: 132.9
click at [634, 407] on div "[STREET_ADDRESS]" at bounding box center [565, 371] width 1075 height 370
click at [641, 327] on div "[STREET_ADDRESS]" at bounding box center [565, 371] width 1075 height 370
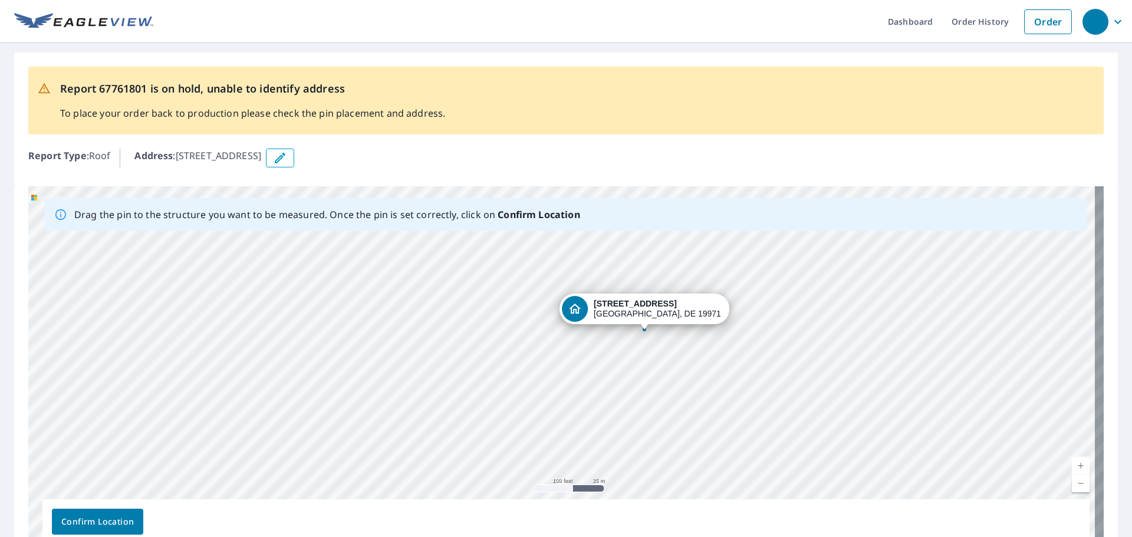
drag, startPoint x: 498, startPoint y: 480, endPoint x: 589, endPoint y: 308, distance: 194.6
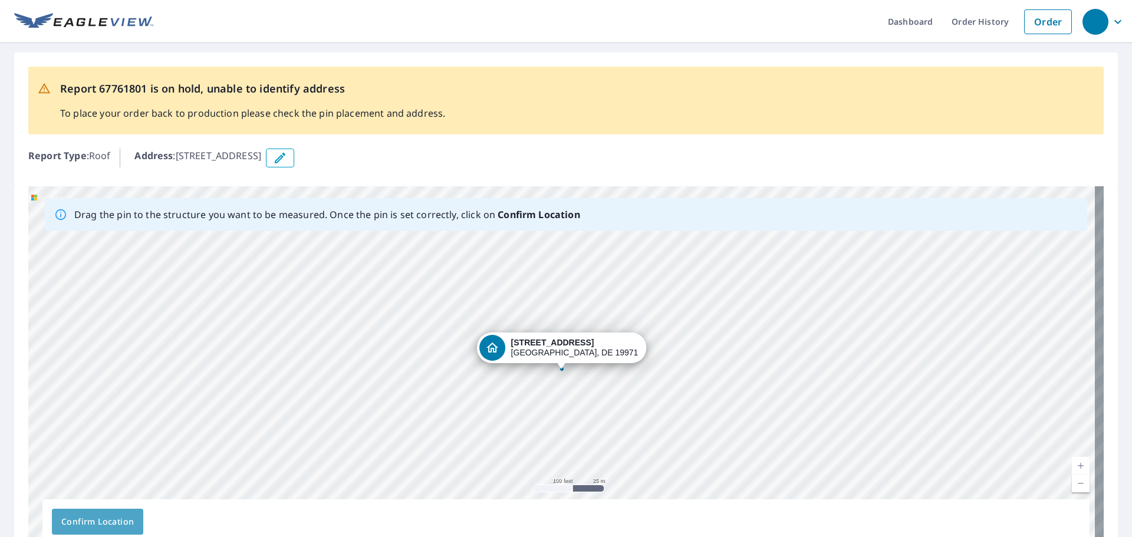
click at [109, 524] on span "Confirm Location" at bounding box center [97, 522] width 73 height 15
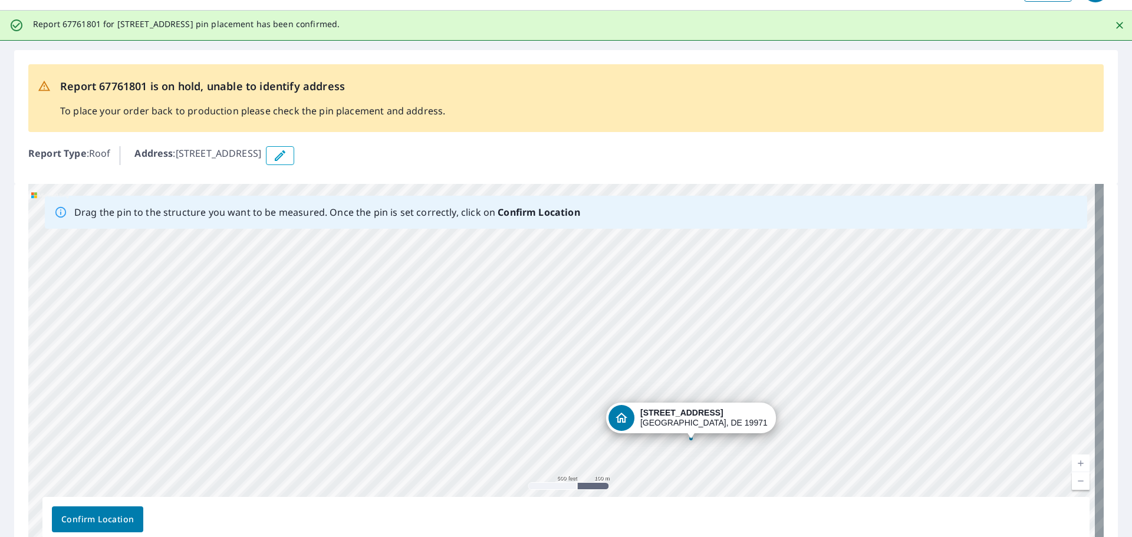
scroll to position [59, 0]
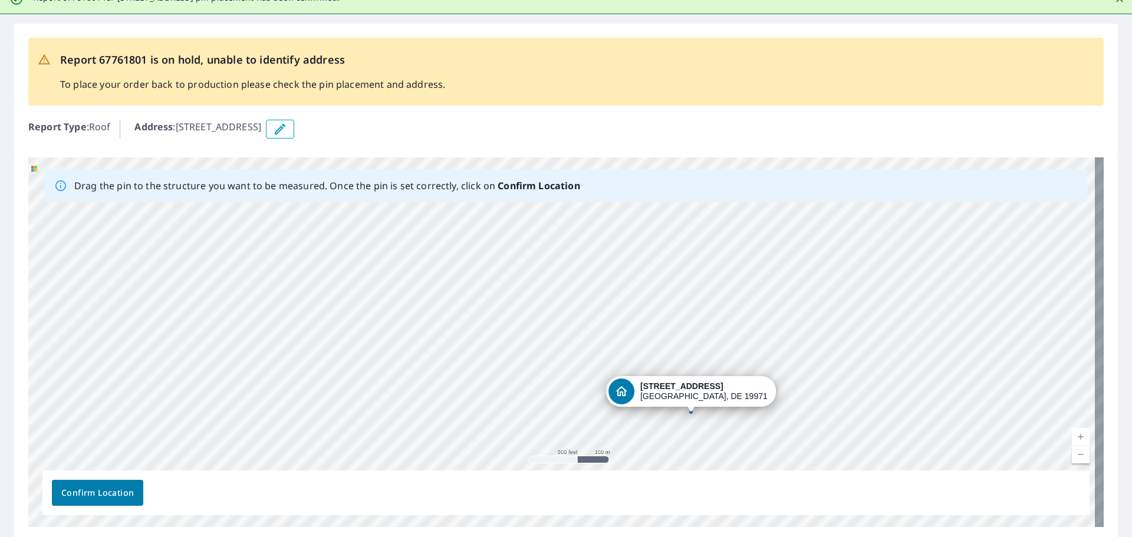
click at [122, 488] on span "Confirm Location" at bounding box center [97, 493] width 73 height 15
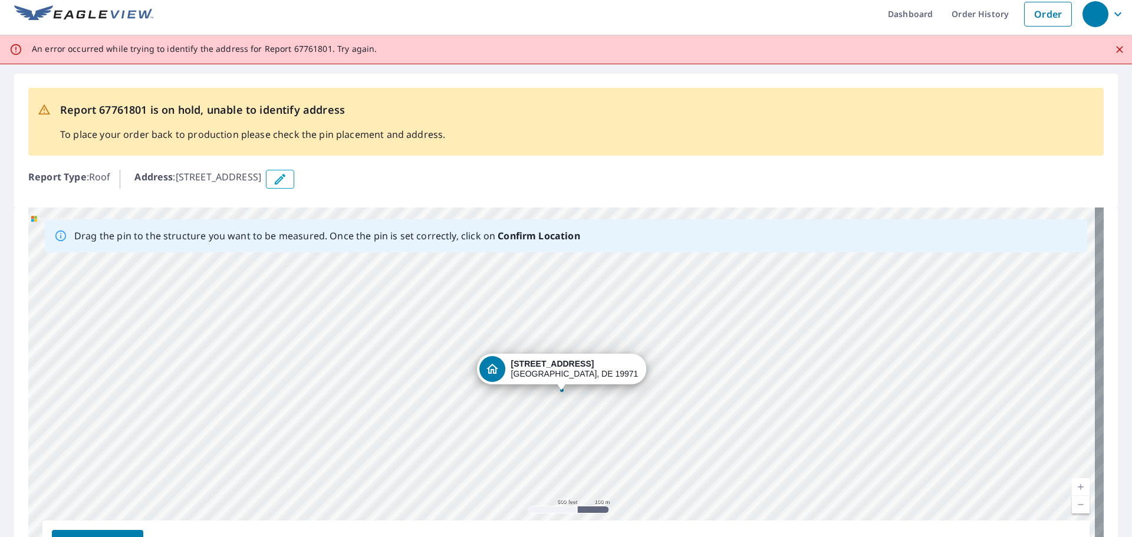
scroll to position [0, 0]
